Goal: Check status: Check status

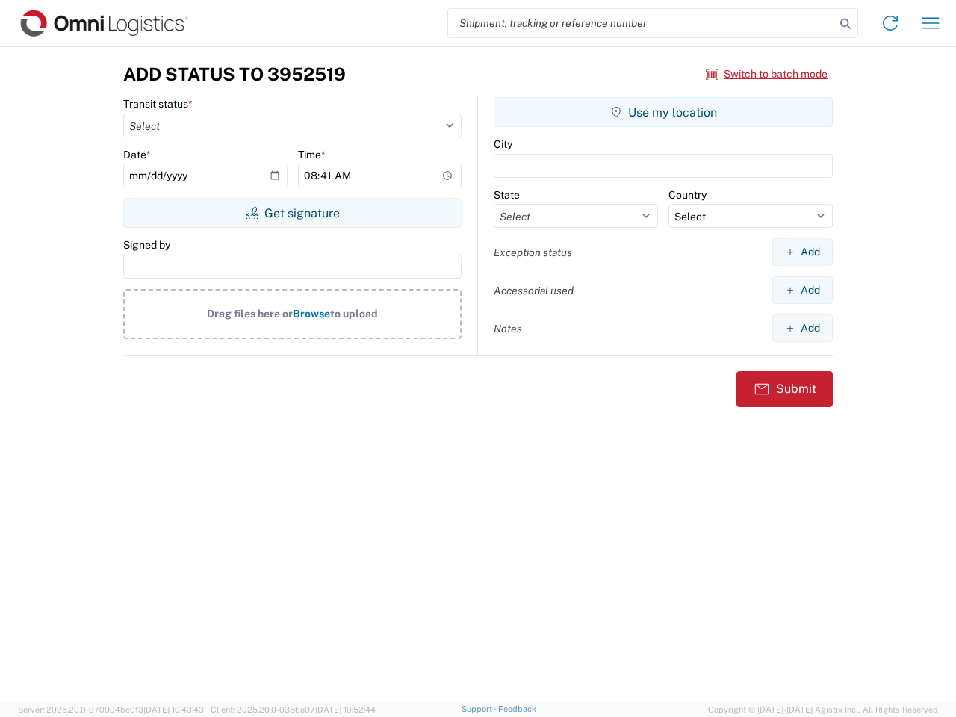
click at [641, 23] on input "search" at bounding box center [641, 23] width 387 height 28
click at [845, 24] on icon at bounding box center [845, 23] width 21 height 21
click at [890, 23] on icon at bounding box center [890, 23] width 24 height 24
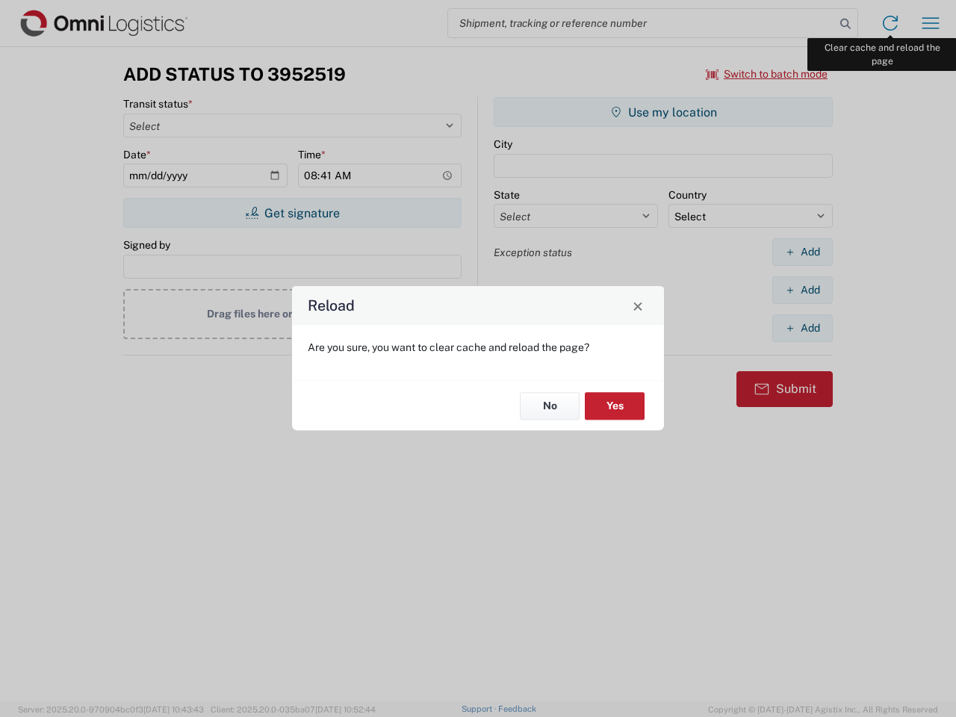
click at [930, 23] on div "Reload Are you sure, you want to clear cache and reload the page? No Yes" at bounding box center [478, 358] width 956 height 717
click at [767, 74] on div "Reload Are you sure, you want to clear cache and reload the page? No Yes" at bounding box center [478, 358] width 956 height 717
click at [292, 213] on div "Reload Are you sure, you want to clear cache and reload the page? No Yes" at bounding box center [478, 358] width 956 height 717
click at [663, 112] on div "Reload Are you sure, you want to clear cache and reload the page? No Yes" at bounding box center [478, 358] width 956 height 717
click at [802, 252] on div "Reload Are you sure, you want to clear cache and reload the page? No Yes" at bounding box center [478, 358] width 956 height 717
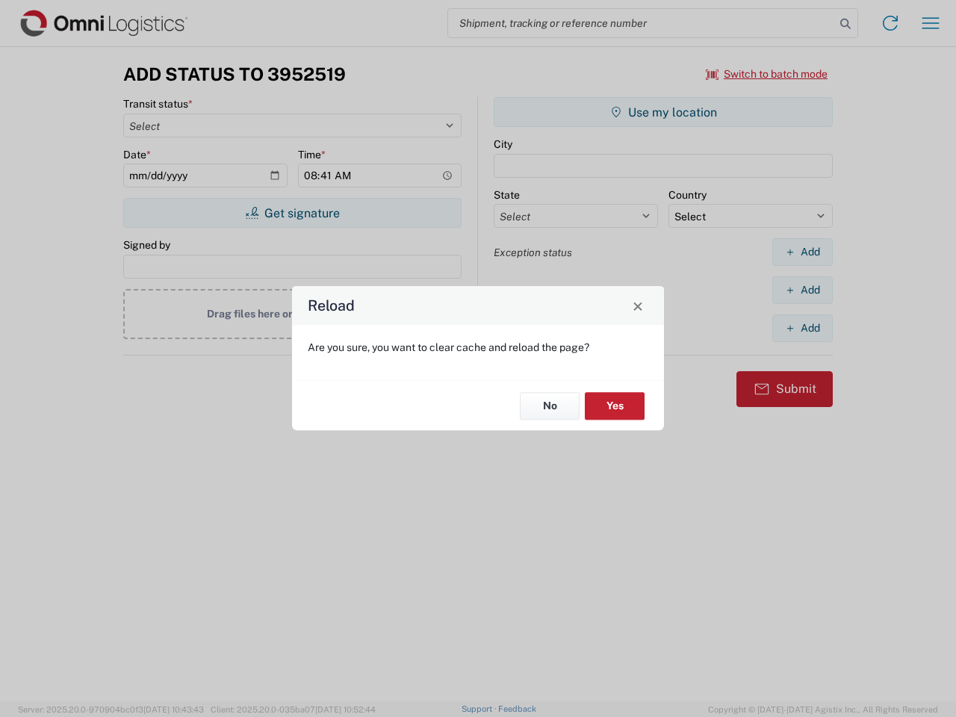
click at [802, 290] on div "Reload Are you sure, you want to clear cache and reload the page? No Yes" at bounding box center [478, 358] width 956 height 717
click at [802, 328] on div "Reload Are you sure, you want to clear cache and reload the page? No Yes" at bounding box center [478, 358] width 956 height 717
